Goal: Find specific page/section

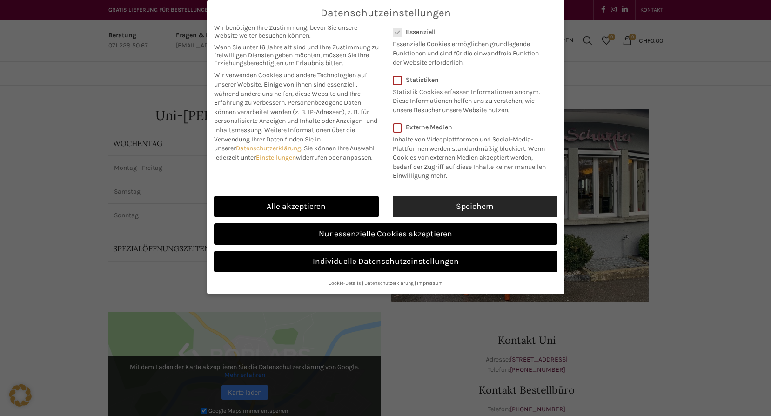
click at [435, 208] on link "Speichern" at bounding box center [475, 206] width 165 height 21
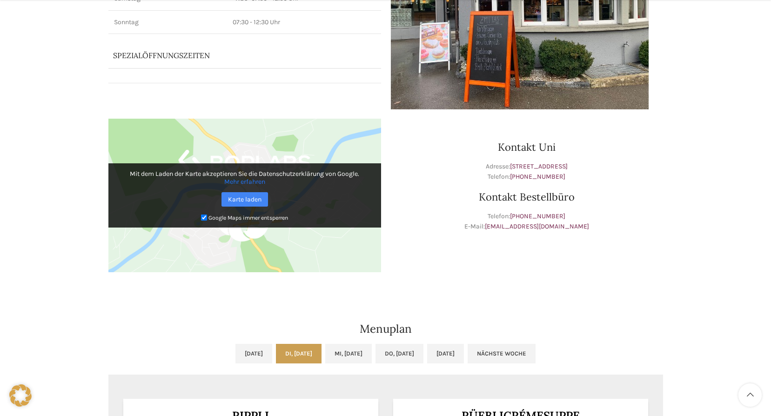
scroll to position [426, 0]
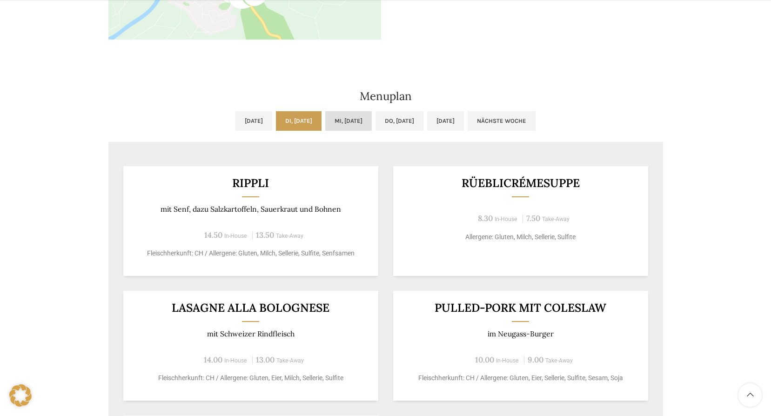
click at [362, 117] on link "Mi, [DATE]" at bounding box center [348, 121] width 47 height 20
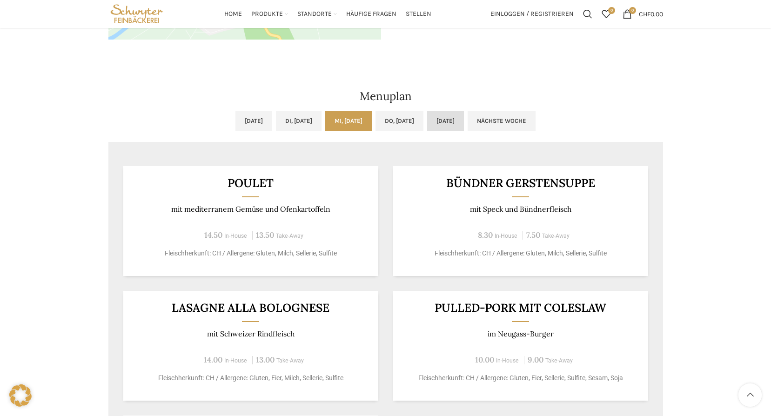
click at [464, 128] on link "[DATE]" at bounding box center [445, 121] width 37 height 20
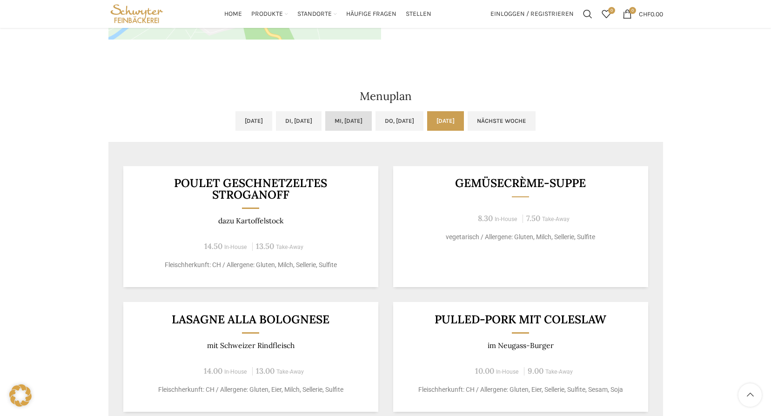
click at [372, 115] on link "Mi, [DATE]" at bounding box center [348, 121] width 47 height 20
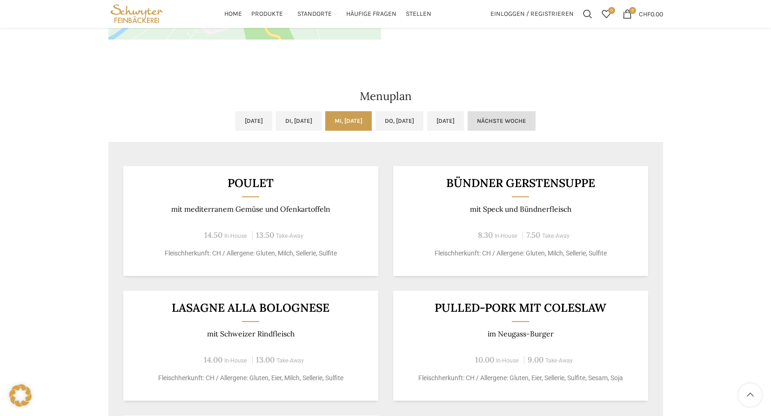
click at [527, 119] on link "Nächste Woche" at bounding box center [501, 121] width 68 height 20
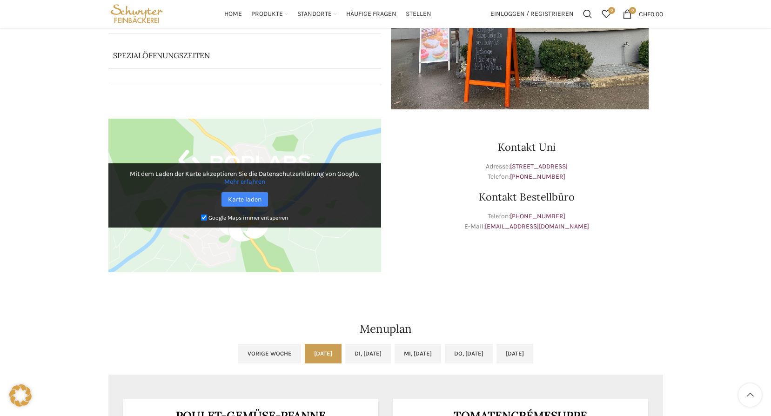
scroll to position [0, 0]
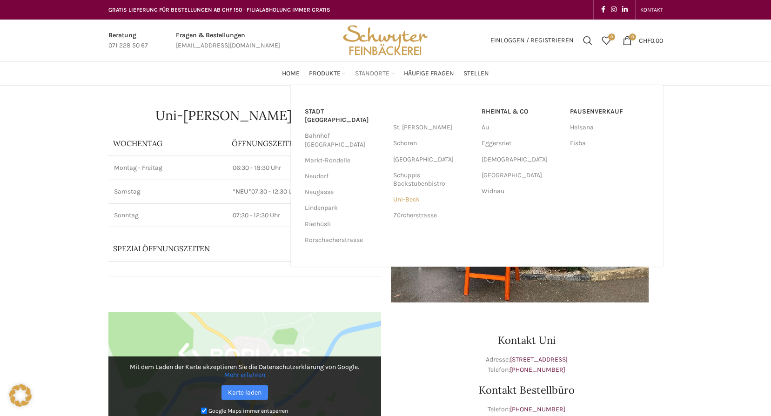
click at [409, 198] on link "Uni-Beck" at bounding box center [432, 200] width 79 height 16
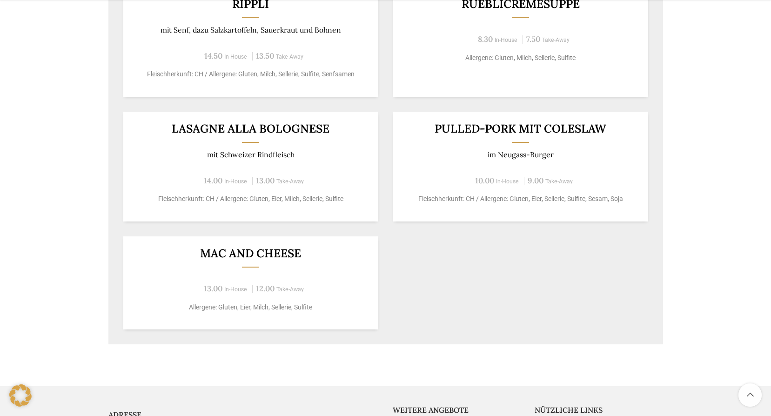
scroll to position [751, 0]
